Goal: Transaction & Acquisition: Purchase product/service

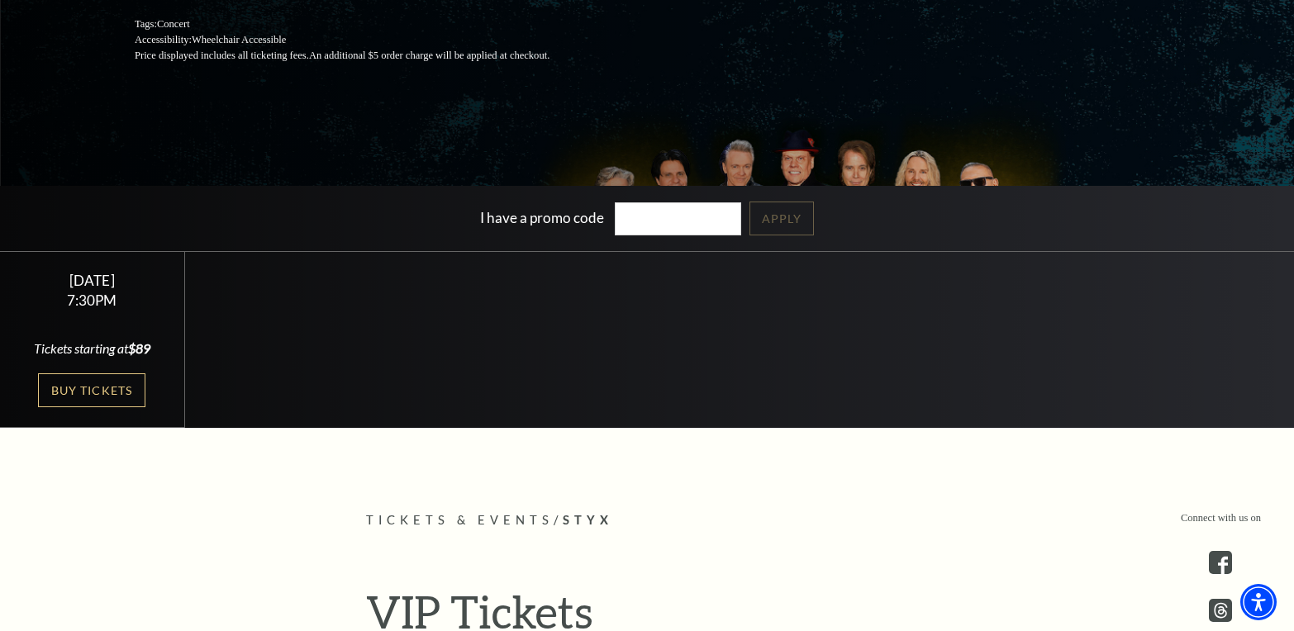
scroll to position [459, 0]
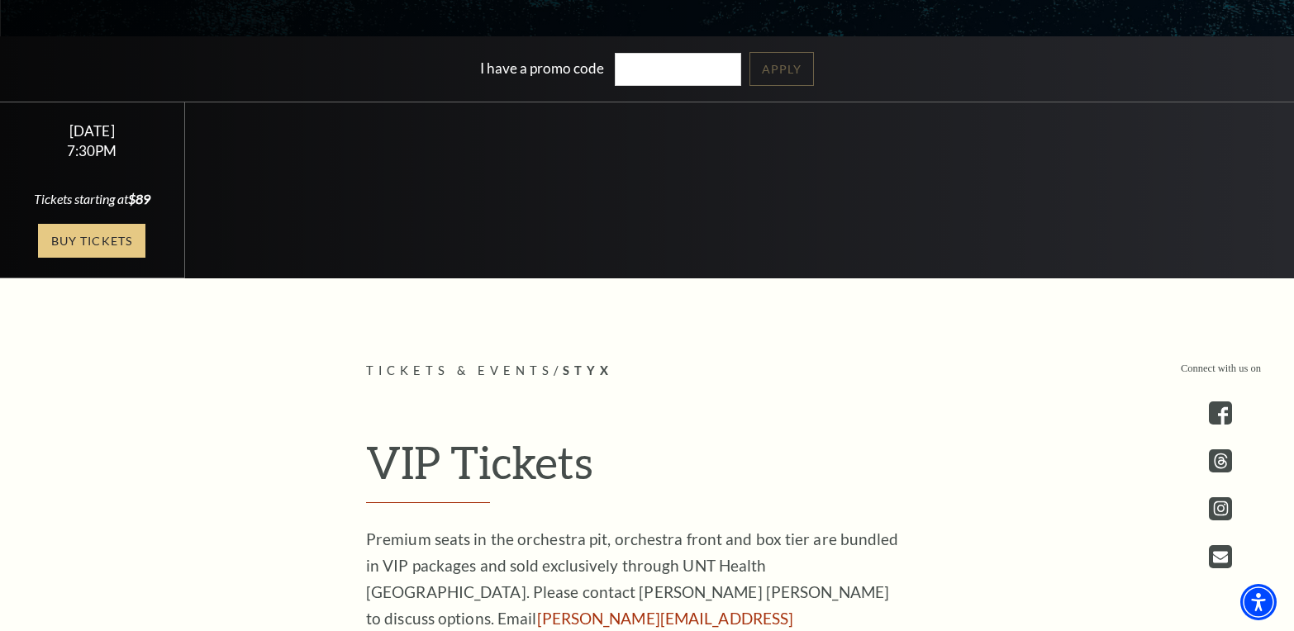
click at [117, 258] on link "Buy Tickets" at bounding box center [91, 241] width 107 height 34
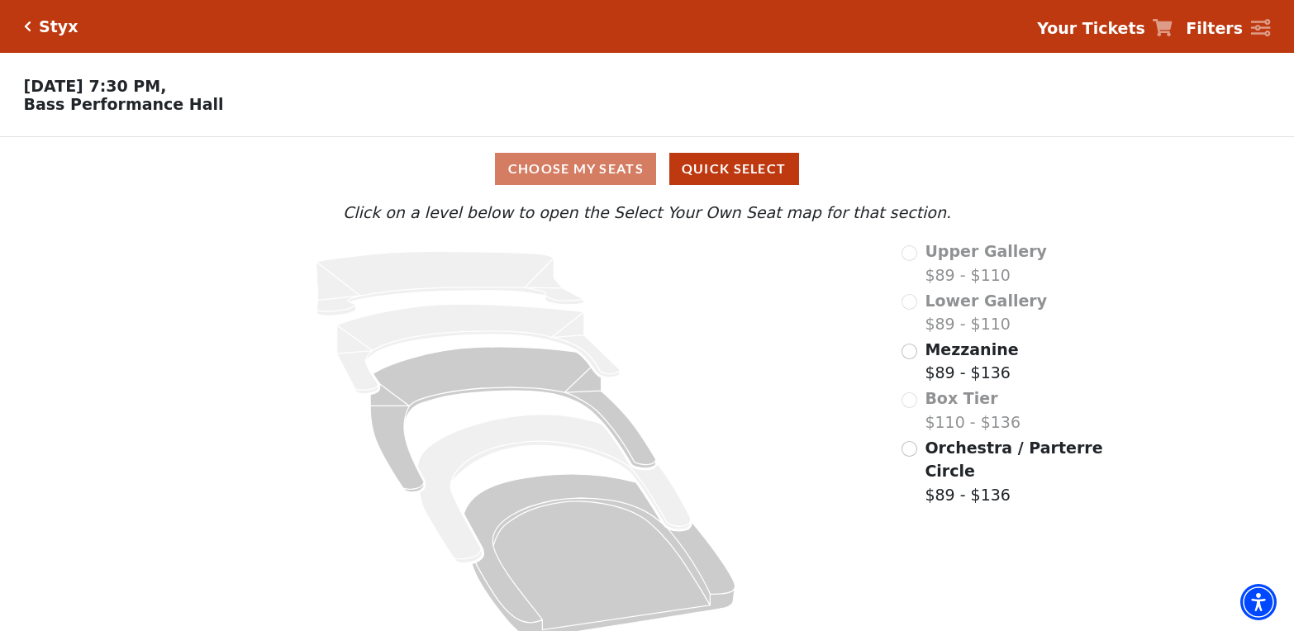
scroll to position [21, 0]
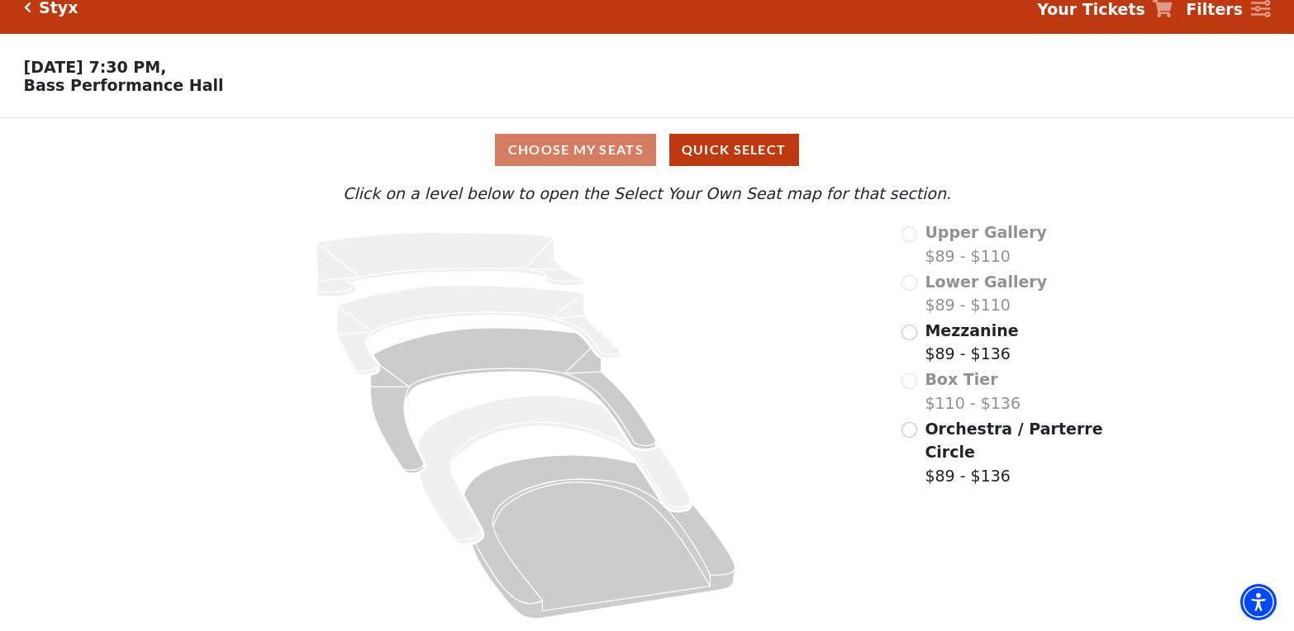
click at [576, 147] on div "Choose My Seats Quick Select" at bounding box center [647, 150] width 971 height 32
click at [963, 329] on span "Mezzanine" at bounding box center [971, 331] width 93 height 18
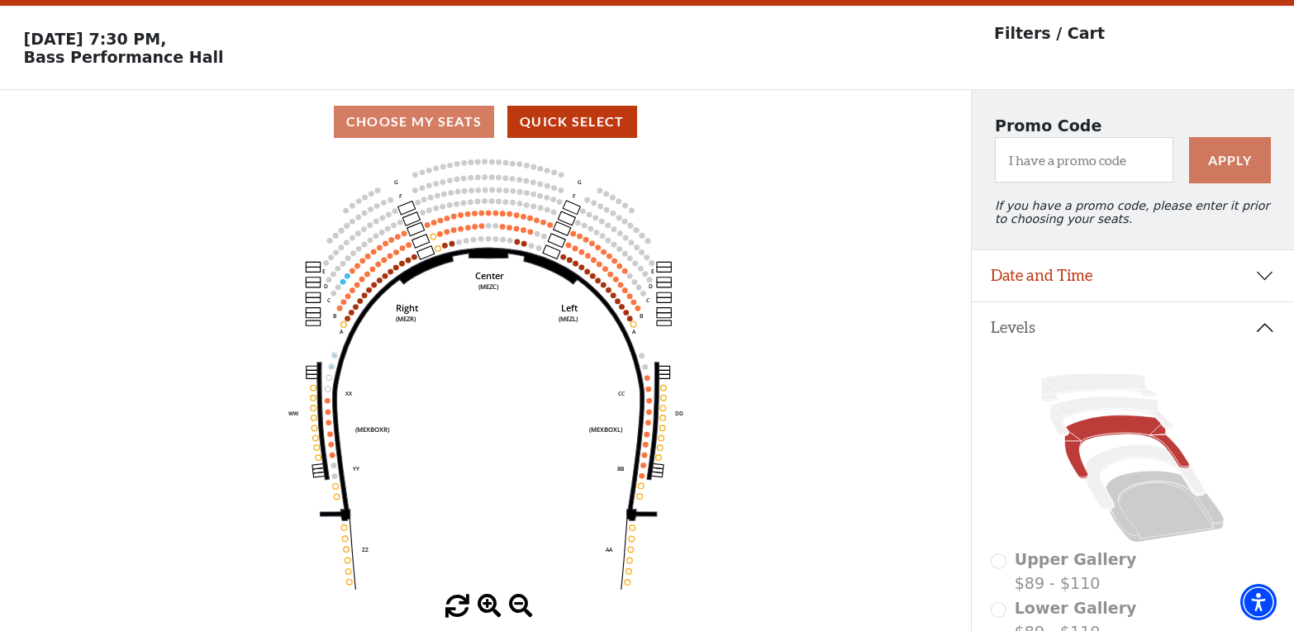
scroll to position [0, 0]
